Goal: Communication & Community: Answer question/provide support

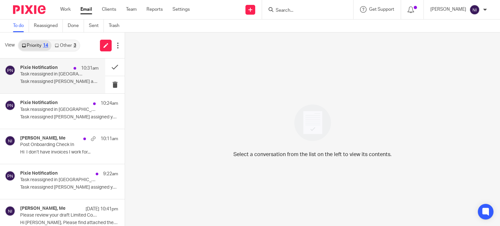
click at [57, 75] on p "Task reassigned in [GEOGRAPHIC_DATA]" at bounding box center [51, 75] width 63 height 6
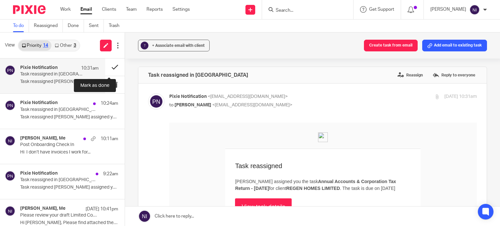
click at [108, 69] on button at bounding box center [115, 67] width 20 height 17
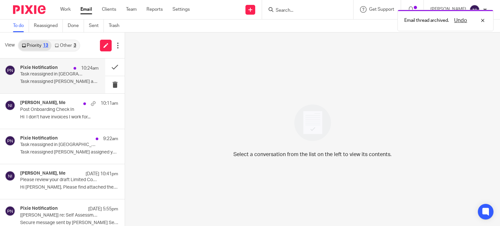
click at [73, 75] on p "Task reassigned in [GEOGRAPHIC_DATA]" at bounding box center [51, 75] width 63 height 6
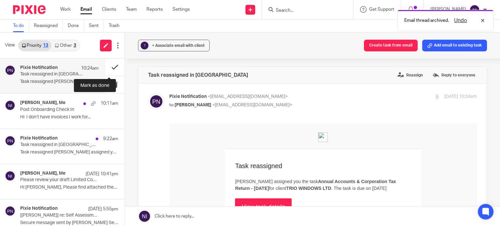
click at [107, 68] on button at bounding box center [115, 67] width 20 height 17
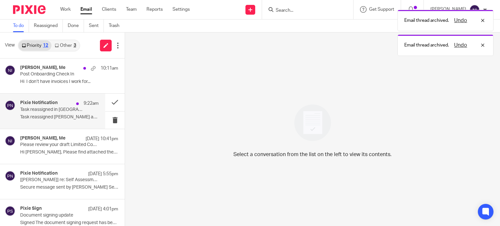
click at [84, 105] on p "9:22am" at bounding box center [91, 103] width 15 height 7
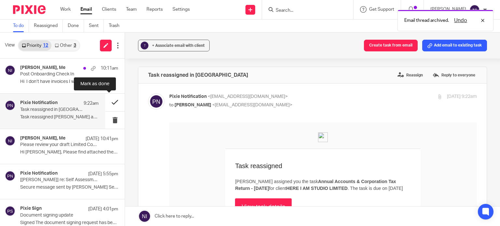
click at [115, 107] on button at bounding box center [115, 102] width 20 height 17
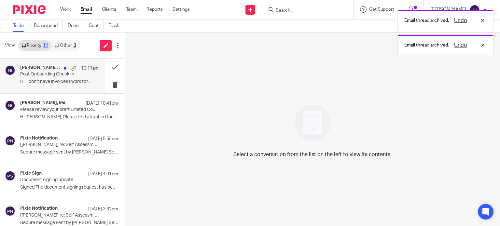
click at [69, 83] on p "Hi I don’t have invoices I work for..." at bounding box center [59, 82] width 79 height 6
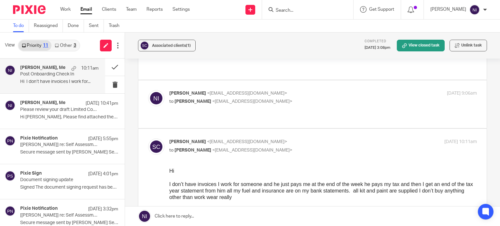
scroll to position [88, 0]
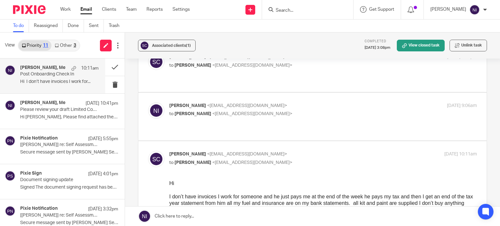
click at [243, 209] on link at bounding box center [312, 217] width 375 height 20
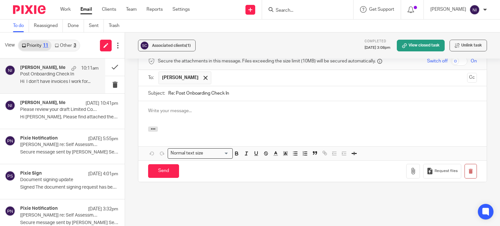
scroll to position [0, 0]
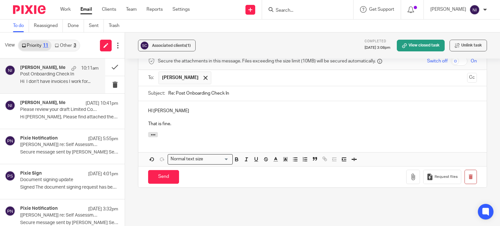
click at [177, 121] on p "That is fine." at bounding box center [312, 124] width 329 height 7
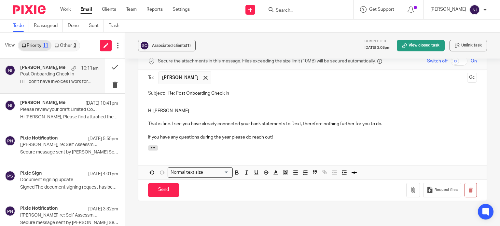
click at [322, 121] on p "That is fine. I see you have already connected your bank statements to Dext, th…" at bounding box center [312, 124] width 329 height 7
click at [431, 121] on p "That is fine. I see you have already connected your bank statements to Dext, th…" at bounding box center [312, 124] width 329 height 7
click at [165, 183] on input "Send" at bounding box center [163, 190] width 31 height 14
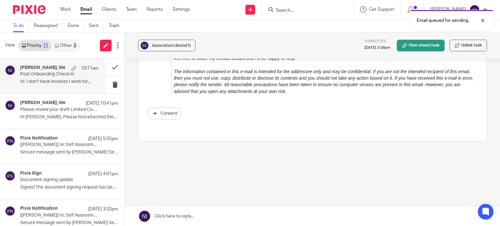
scroll to position [740, 0]
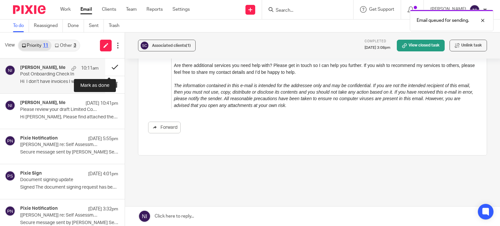
click at [115, 67] on button at bounding box center [115, 67] width 20 height 17
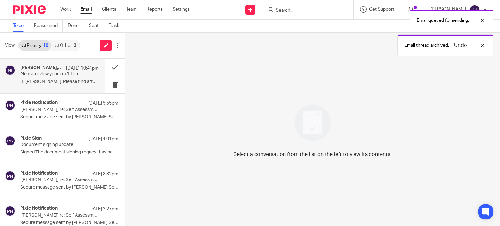
click at [73, 84] on p "Hi [PERSON_NAME], Please find attached the required..." at bounding box center [59, 82] width 79 height 6
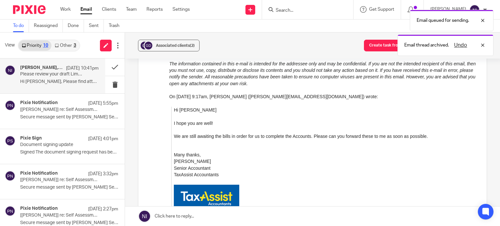
scroll to position [0, 0]
